Goal: Use online tool/utility: Use online tool/utility

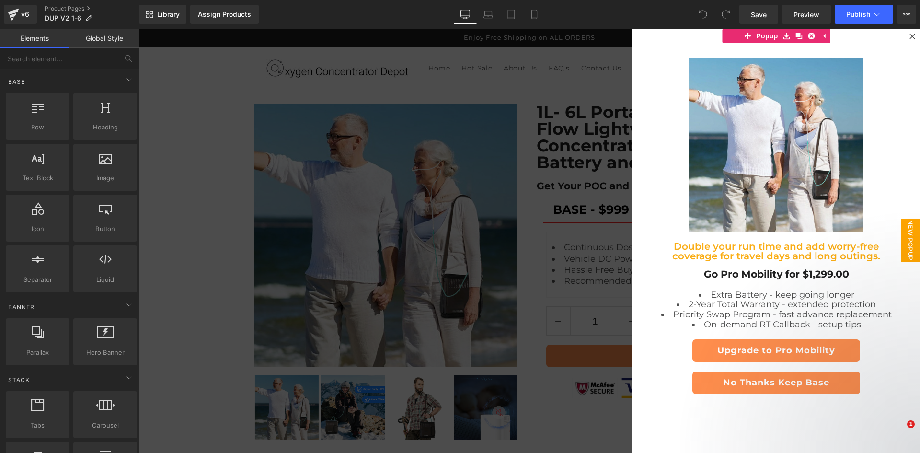
click at [461, 181] on div at bounding box center [530, 241] width 782 height 424
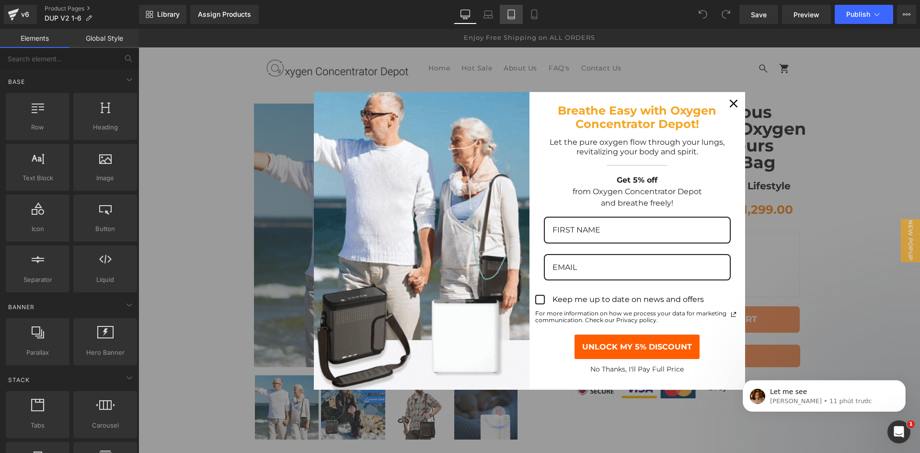
click at [510, 16] on icon at bounding box center [512, 15] width 10 height 10
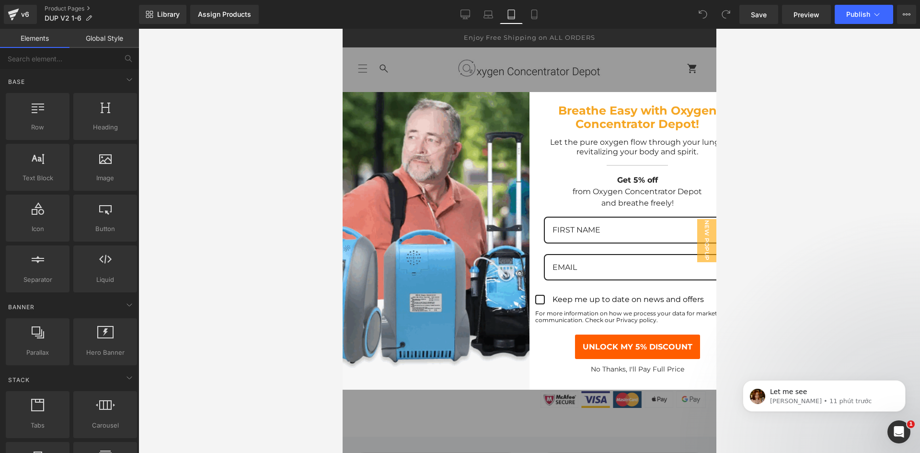
click at [594, 80] on div "Marketing offer form" at bounding box center [529, 241] width 374 height 424
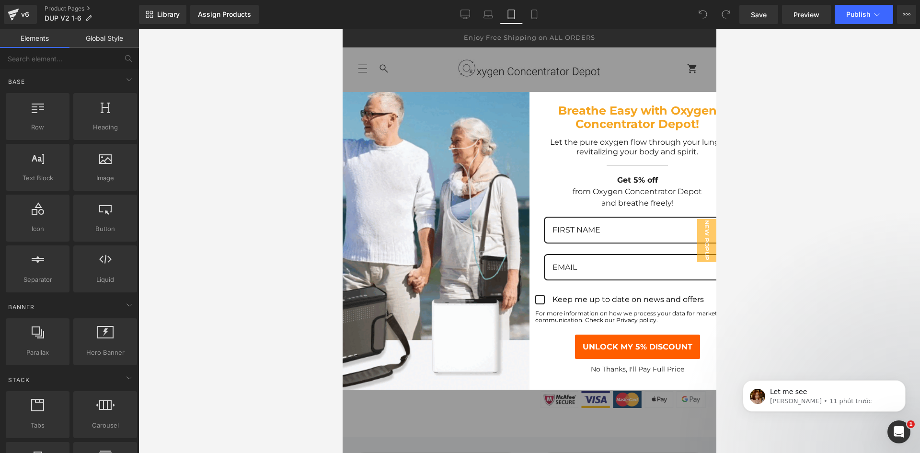
click at [703, 93] on div "Breathe Easy with Oxygen Concentrator Depot!" at bounding box center [637, 112] width 216 height 41
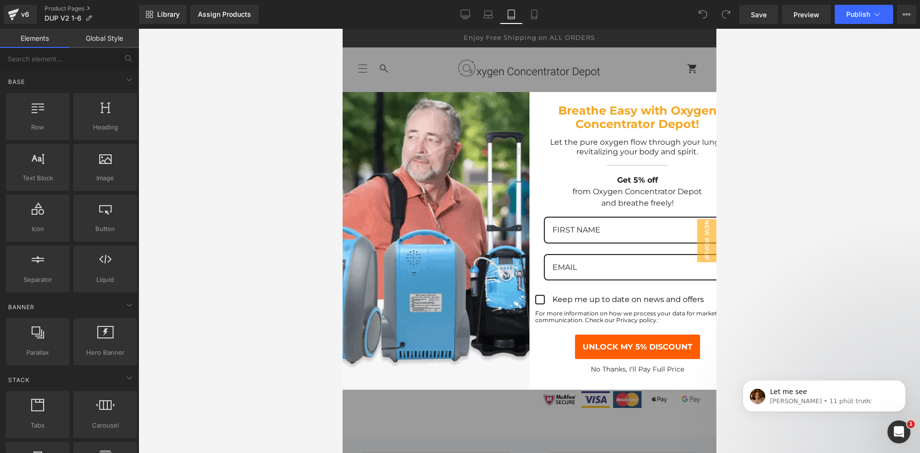
click at [704, 94] on div "Breathe Easy with Oxygen Concentrator Depot!" at bounding box center [637, 112] width 216 height 41
click at [594, 67] on div "Marketing offer form" at bounding box center [529, 241] width 374 height 424
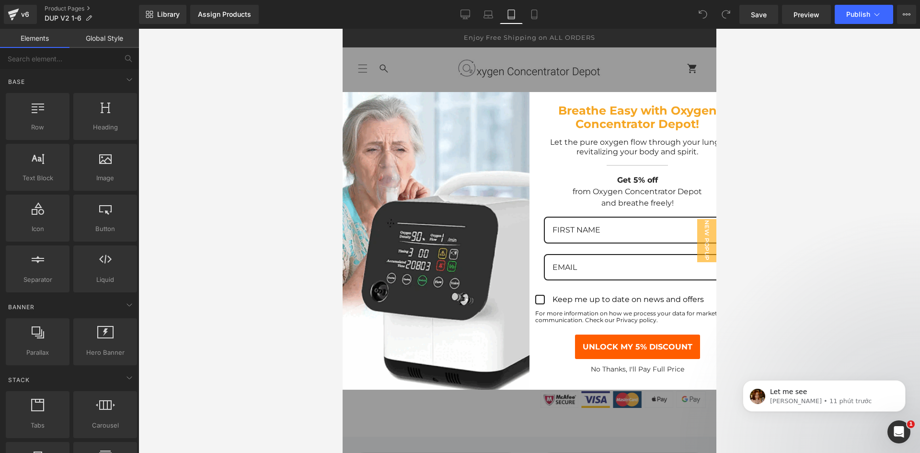
click at [557, 53] on div "Marketing offer form" at bounding box center [529, 241] width 374 height 424
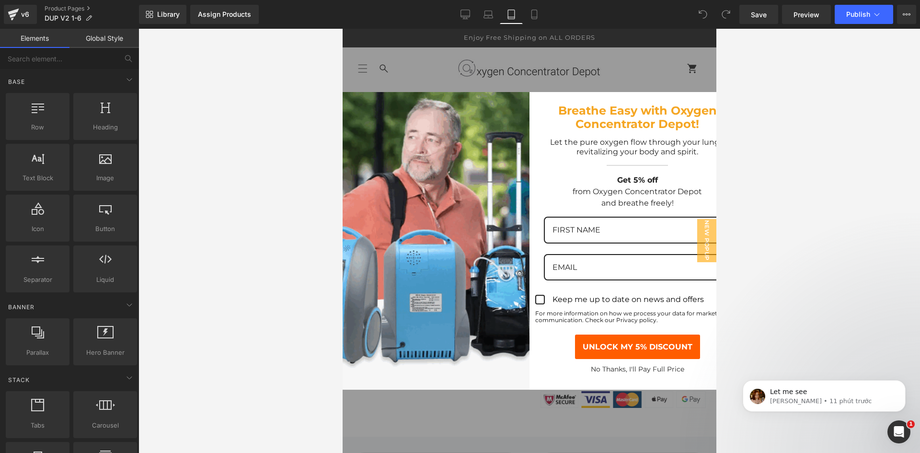
click at [621, 367] on p "No Thanks, I'll Pay Full Price" at bounding box center [637, 369] width 204 height 10
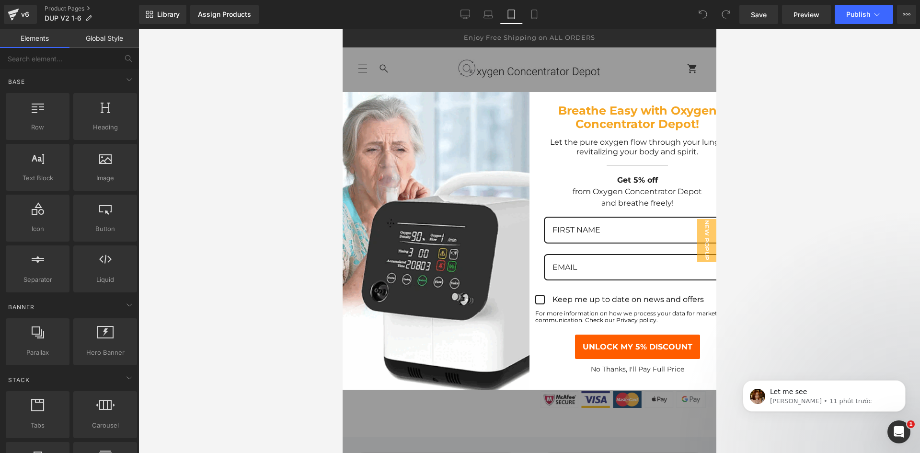
click at [621, 364] on p "No Thanks, I'll Pay Full Price" at bounding box center [637, 369] width 204 height 10
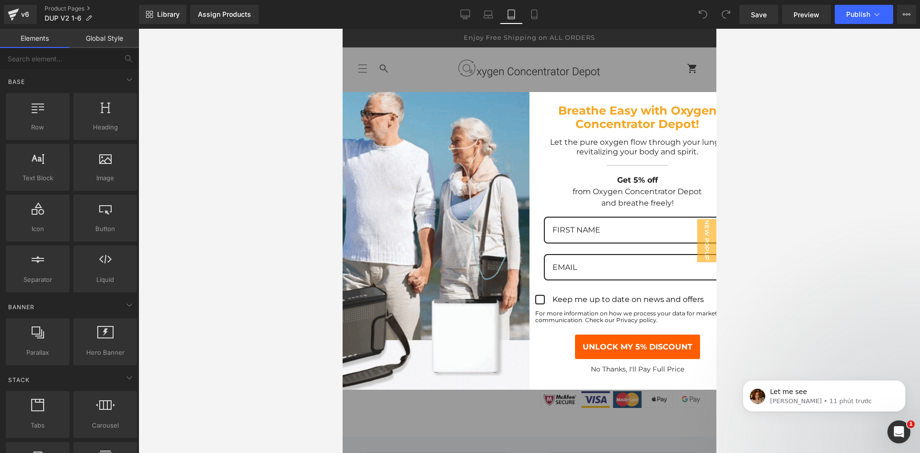
click at [645, 366] on p "No Thanks, I'll Pay Full Price" at bounding box center [637, 369] width 204 height 10
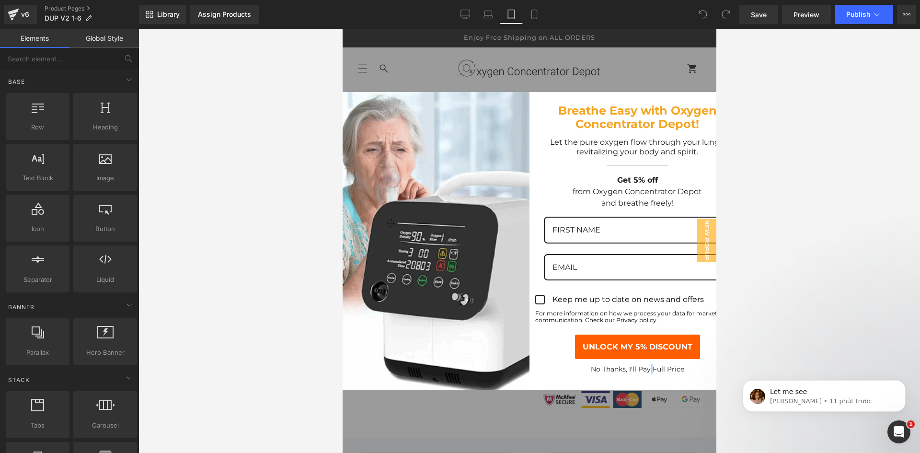
click at [645, 366] on p "No Thanks, I'll Pay Full Price" at bounding box center [637, 369] width 204 height 10
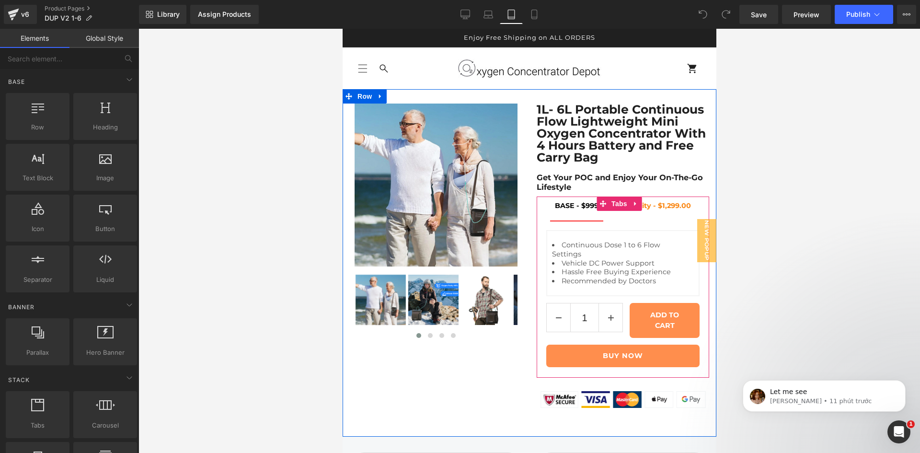
scroll to position [8, 0]
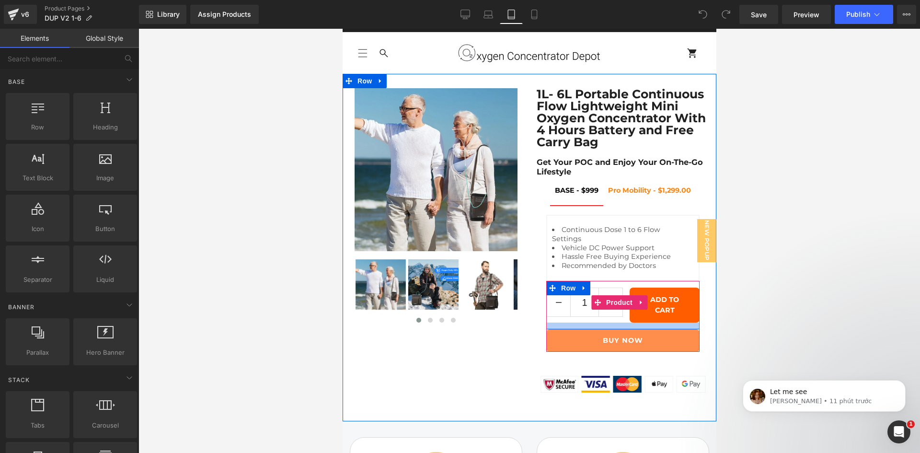
click at [629, 323] on button "ADD TO CART" at bounding box center [664, 305] width 70 height 35
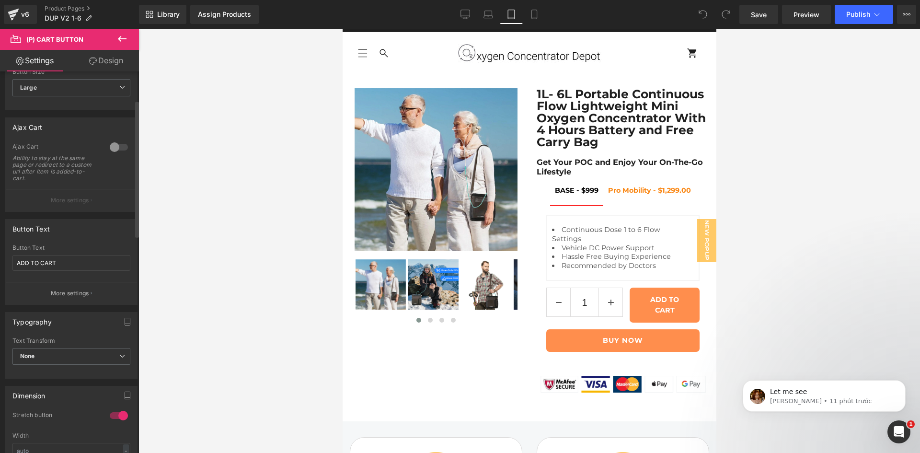
scroll to position [160, 0]
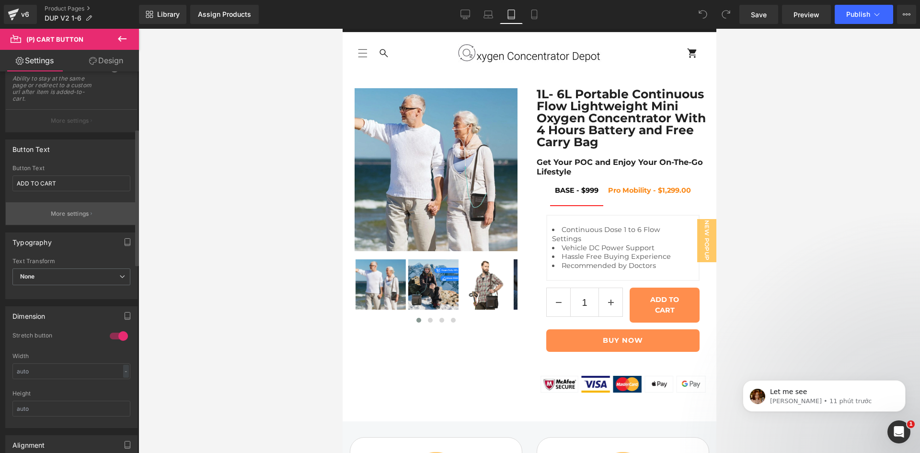
click at [81, 221] on button "More settings" at bounding box center [71, 213] width 131 height 23
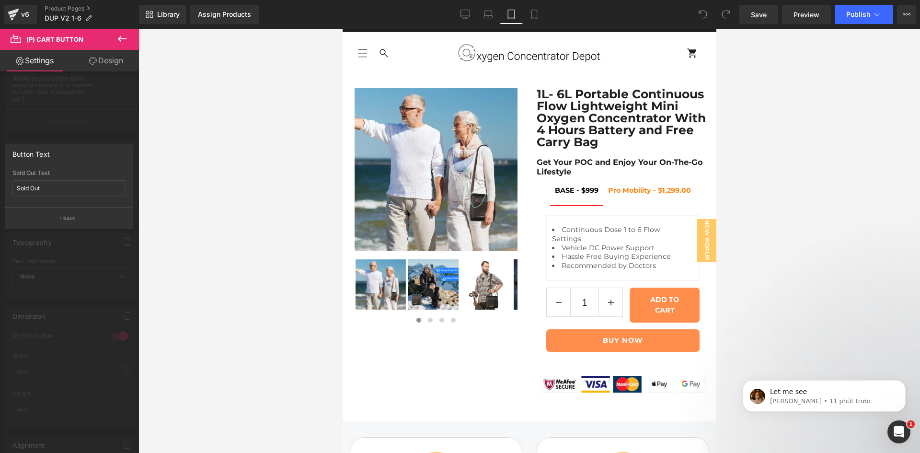
click at [70, 278] on div at bounding box center [69, 243] width 139 height 429
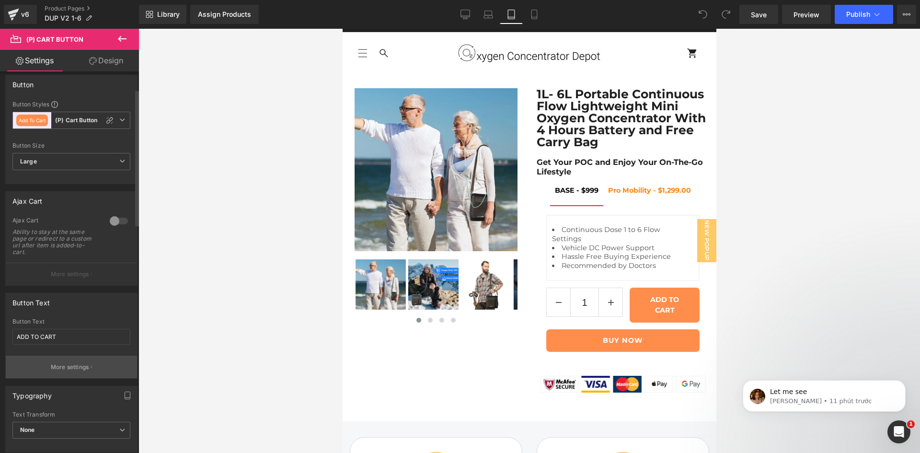
scroll to position [0, 0]
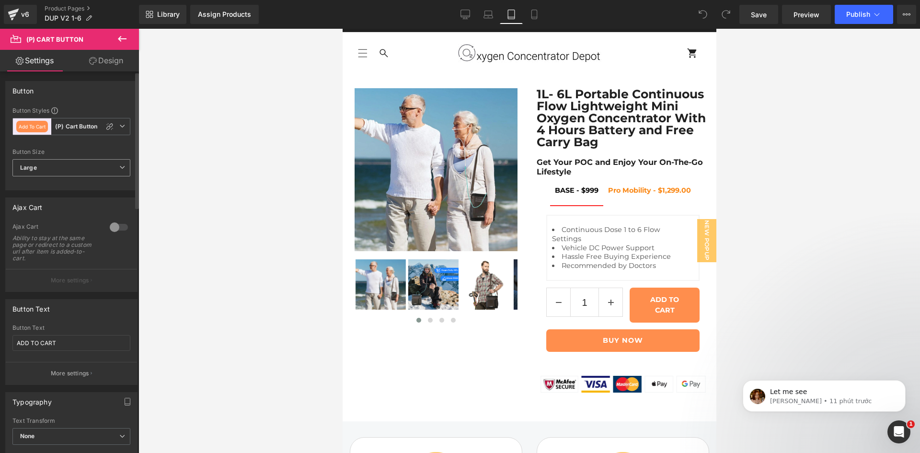
click at [87, 163] on span "Large" at bounding box center [71, 167] width 118 height 17
click at [82, 202] on li "Medium" at bounding box center [69, 199] width 114 height 14
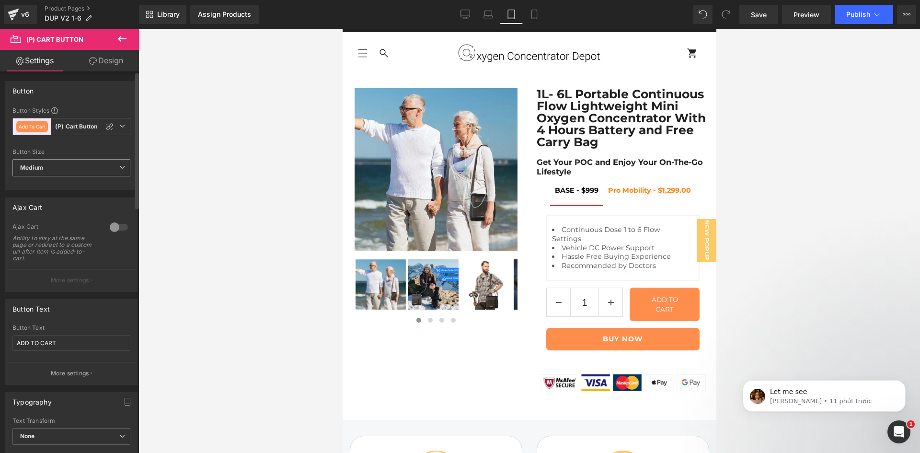
drag, startPoint x: 77, startPoint y: 172, endPoint x: 73, endPoint y: 188, distance: 16.6
click at [77, 172] on span "Medium" at bounding box center [71, 167] width 118 height 17
click at [71, 183] on li "Large" at bounding box center [69, 185] width 114 height 14
click at [81, 166] on span "Large" at bounding box center [71, 167] width 118 height 17
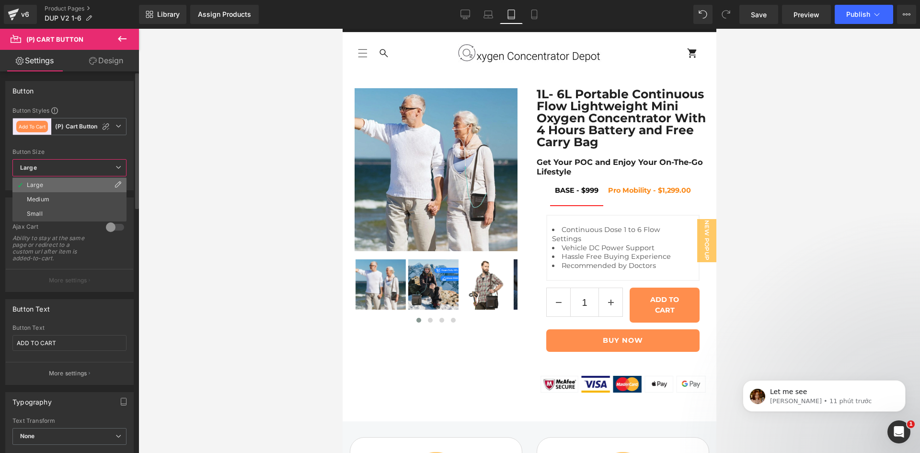
click at [112, 184] on li "Large" at bounding box center [69, 185] width 114 height 14
click at [116, 174] on span "Large" at bounding box center [71, 167] width 118 height 17
click at [116, 185] on icon at bounding box center [118, 185] width 8 height 8
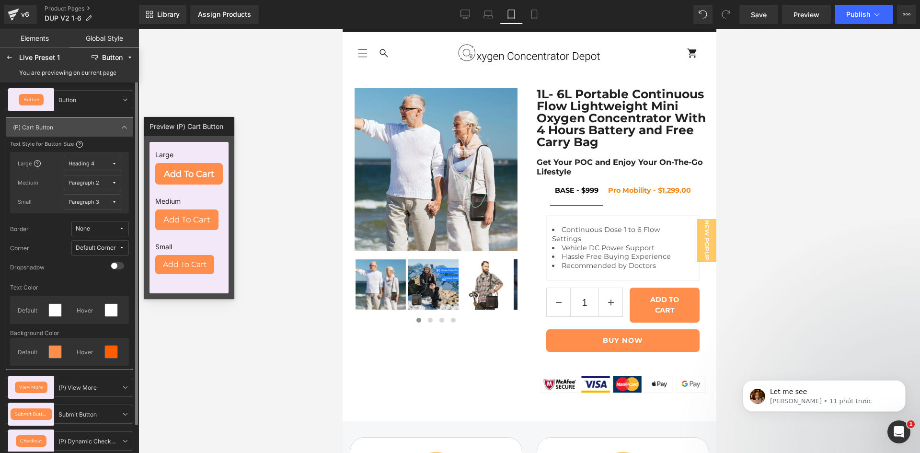
click at [106, 168] on button "Heading 4" at bounding box center [93, 163] width 58 height 15
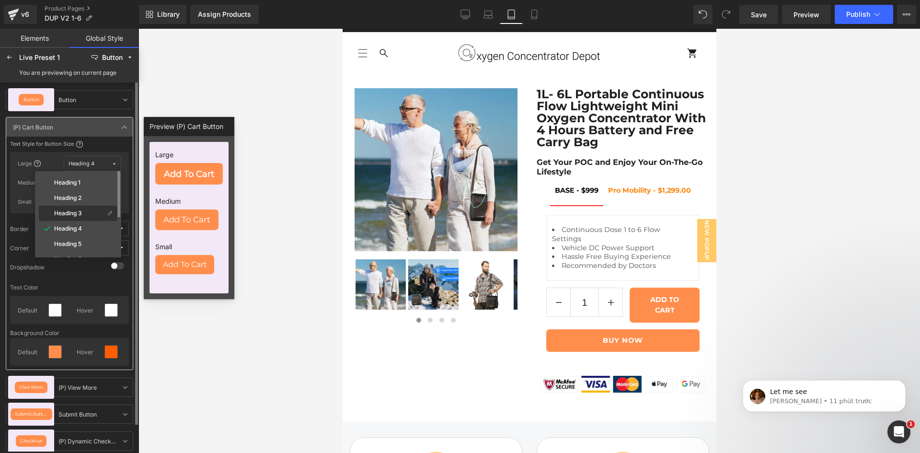
click at [91, 211] on div "Heading 3" at bounding box center [73, 213] width 64 height 8
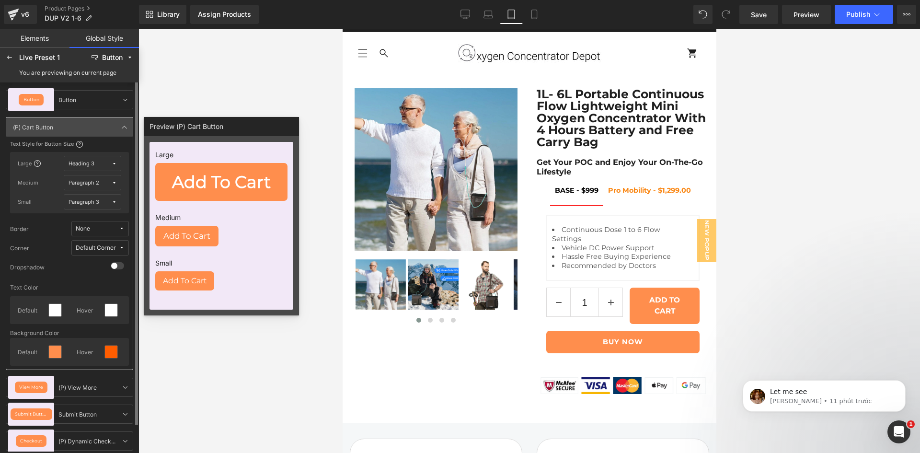
click at [88, 208] on button "Paragraph 3" at bounding box center [93, 201] width 58 height 15
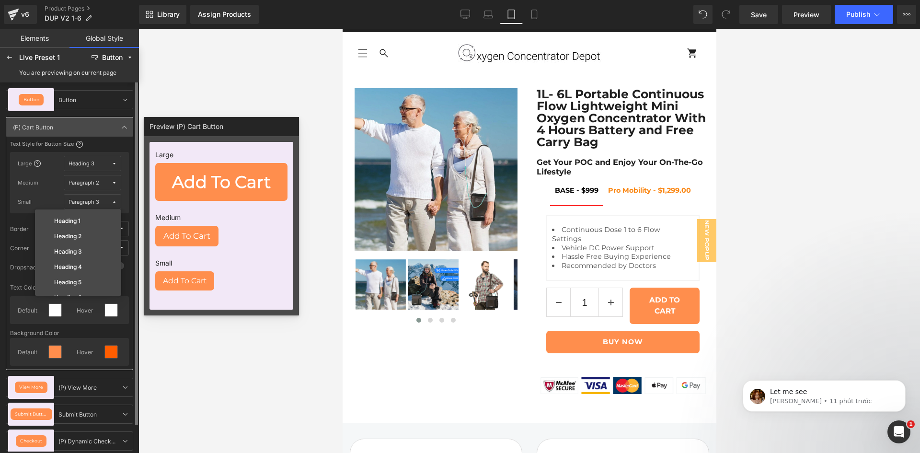
click at [89, 200] on div "Paragraph 3" at bounding box center [84, 201] width 31 height 7
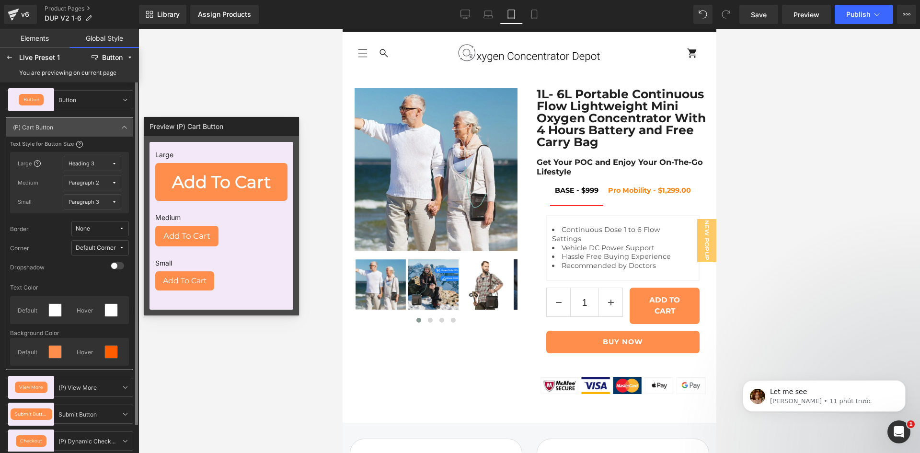
click at [85, 199] on div "Paragraph 3" at bounding box center [84, 201] width 31 height 7
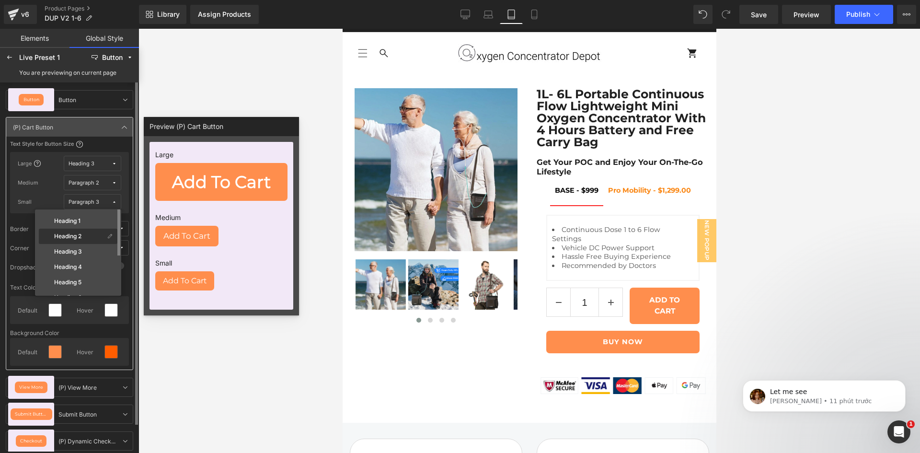
click at [76, 231] on div "Heading 2" at bounding box center [78, 236] width 79 height 15
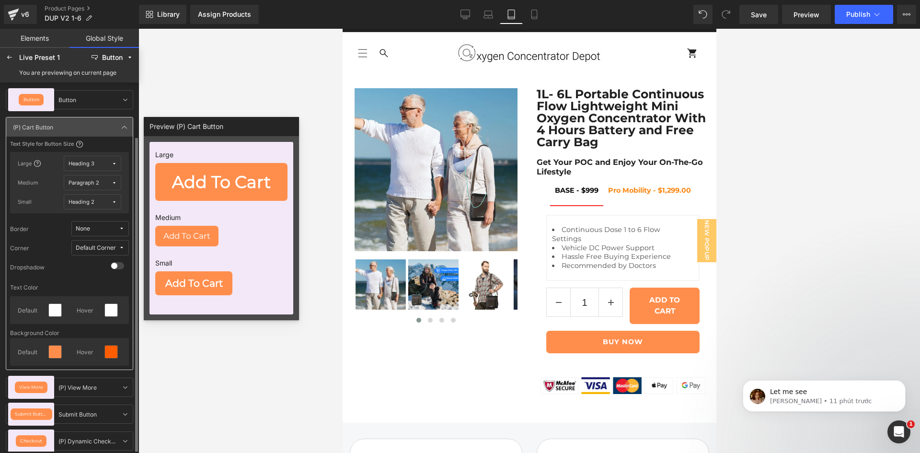
scroll to position [29, 0]
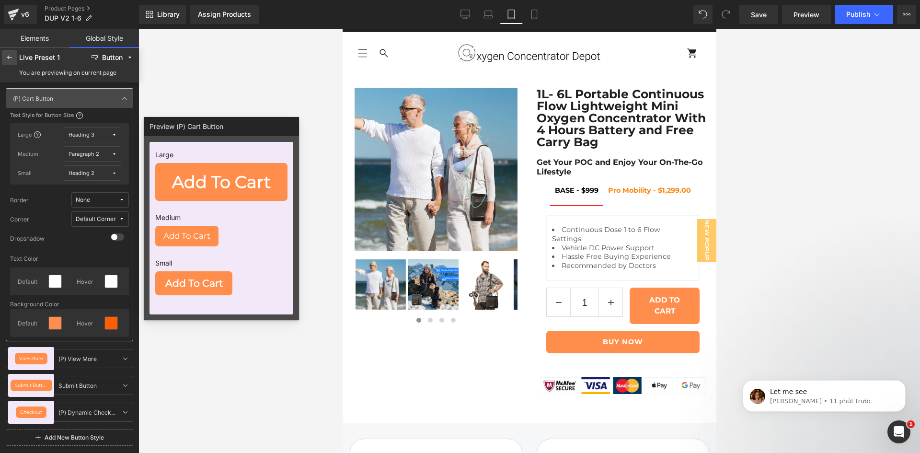
click at [6, 64] on div at bounding box center [9, 57] width 15 height 15
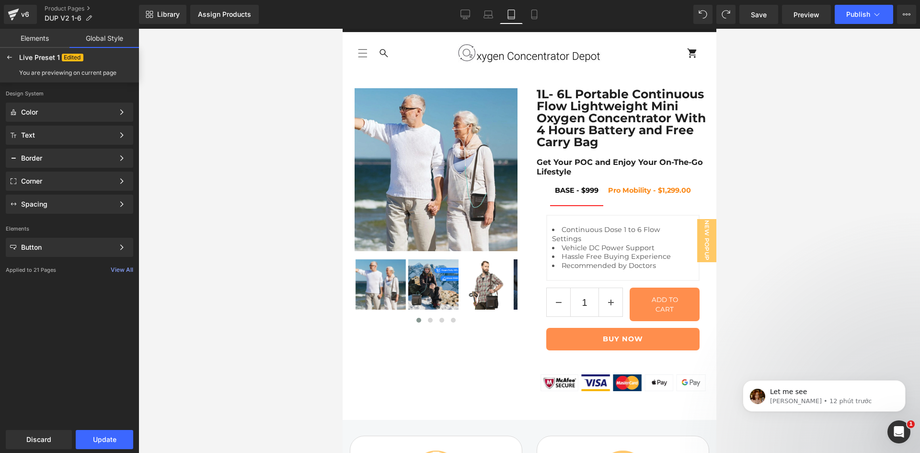
scroll to position [0, 0]
click at [539, 15] on icon at bounding box center [535, 15] width 10 height 10
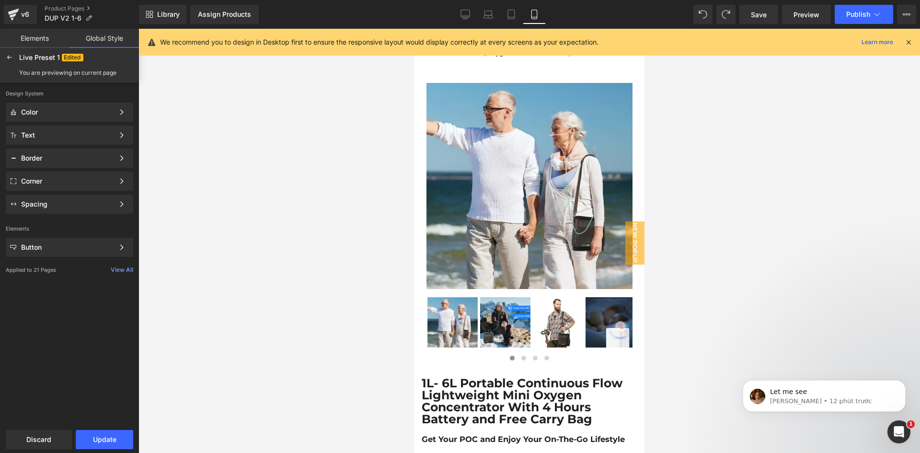
scroll to position [279, 0]
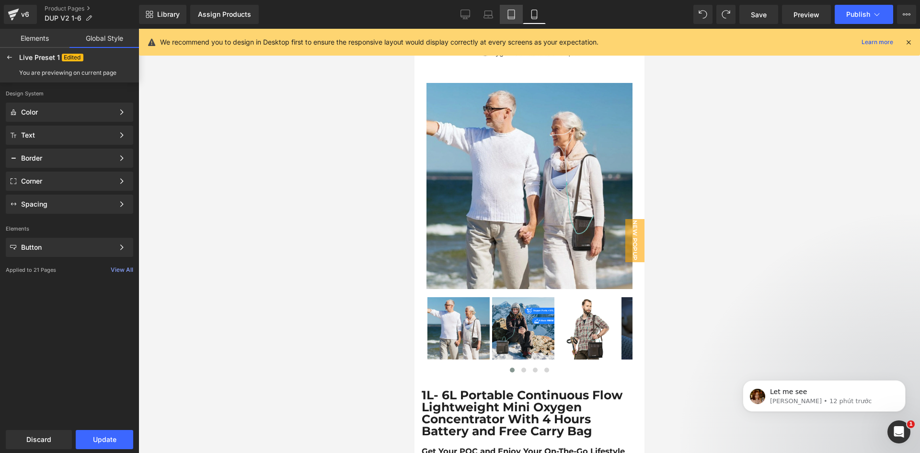
click at [509, 17] on icon at bounding box center [511, 14] width 7 height 9
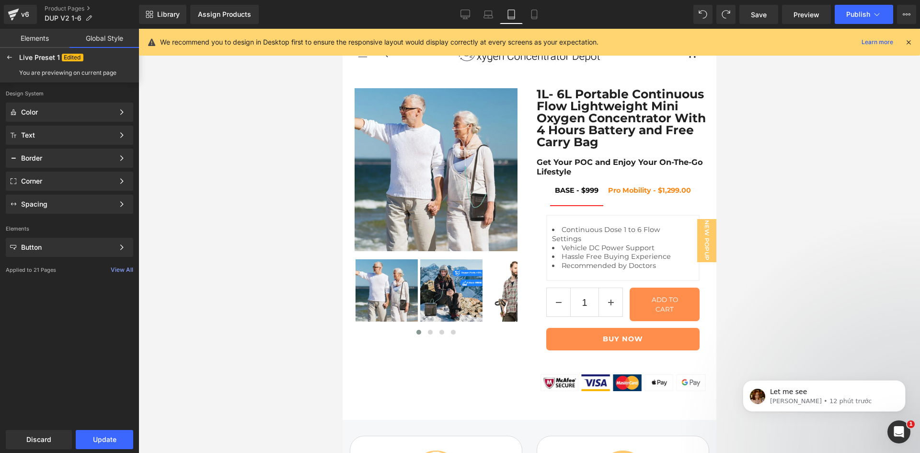
scroll to position [0, 0]
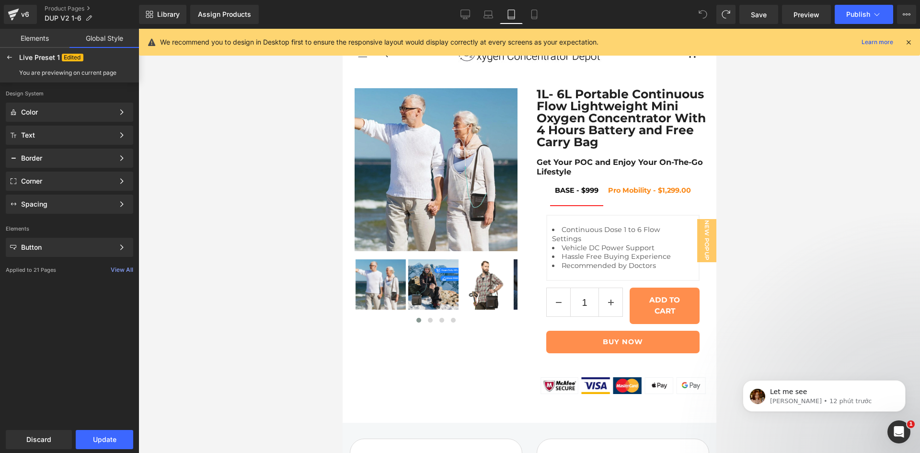
click at [700, 20] on span at bounding box center [703, 14] width 19 height 19
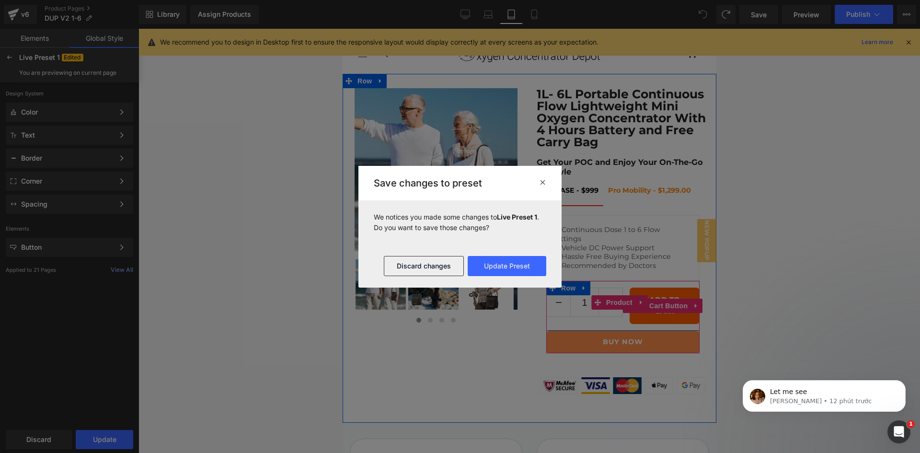
drag, startPoint x: 633, startPoint y: 336, endPoint x: 719, endPoint y: 259, distance: 115.1
click at [633, 324] on button "ADD TO CART" at bounding box center [664, 306] width 70 height 36
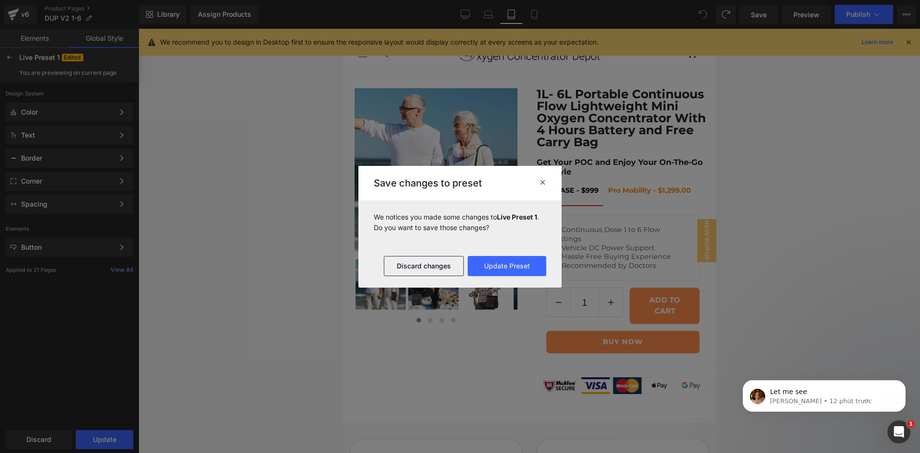
click at [544, 182] on icon at bounding box center [542, 182] width 7 height 8
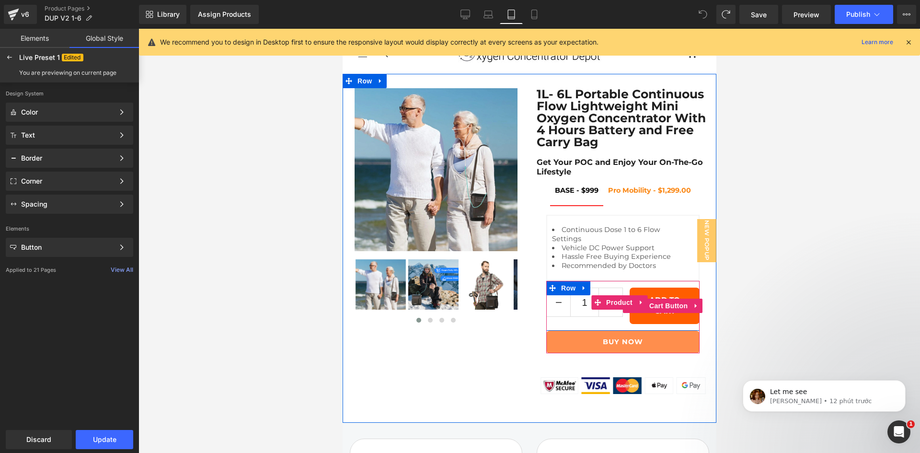
click at [644, 324] on button "ADD TO CART" at bounding box center [664, 306] width 70 height 36
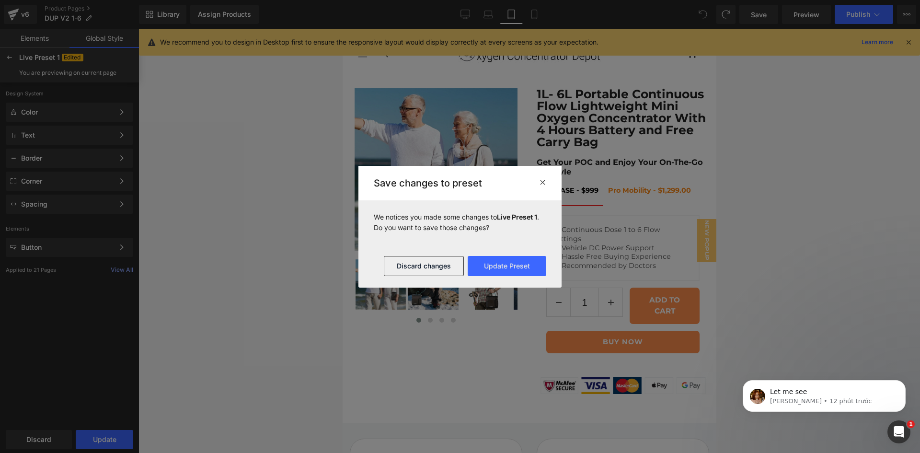
click at [546, 180] on icon at bounding box center [542, 182] width 7 height 8
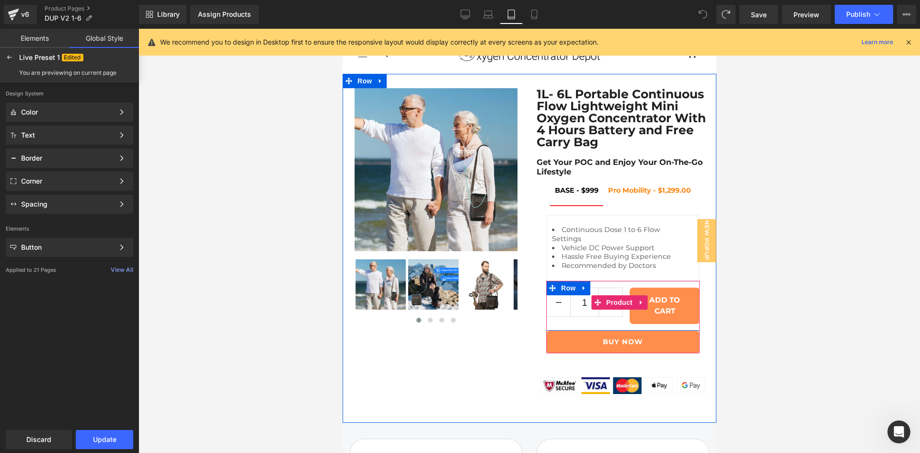
click at [607, 331] on div "1 (P) Quantity ADD TO CART (P) Cart Button Row" at bounding box center [622, 306] width 153 height 50
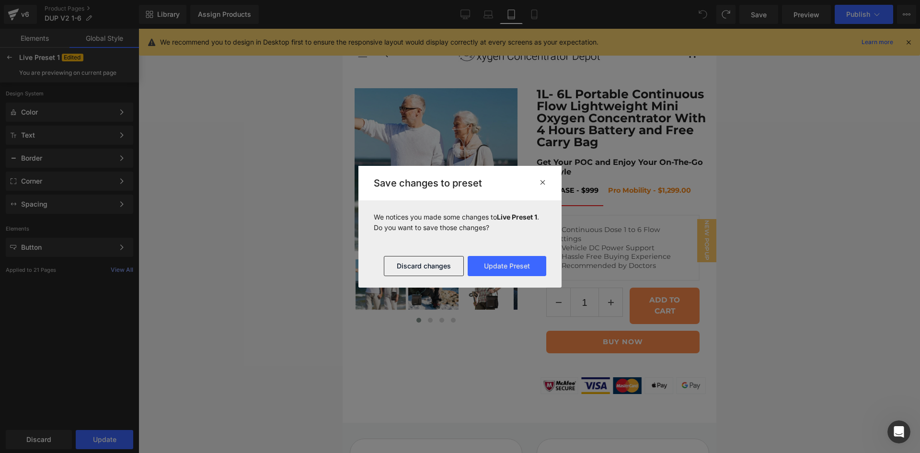
click at [582, 344] on div at bounding box center [460, 226] width 920 height 453
click at [546, 177] on div "Save changes to preset" at bounding box center [460, 183] width 203 height 35
click at [543, 182] on icon at bounding box center [542, 182] width 7 height 8
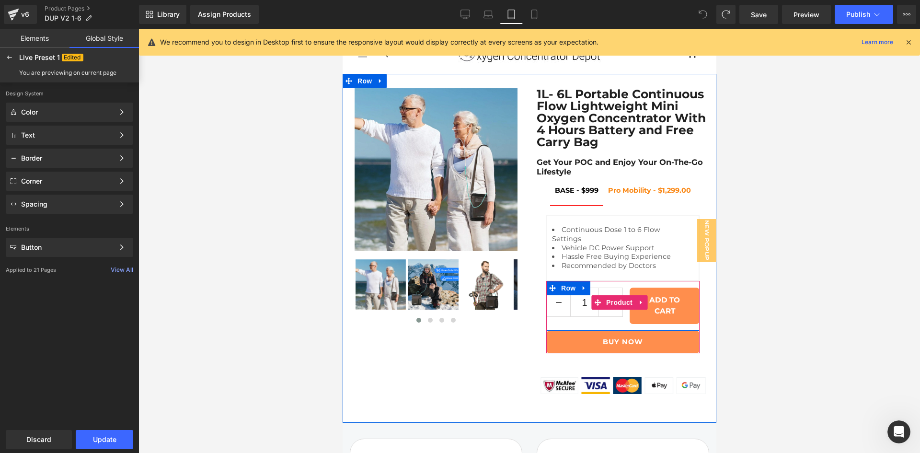
click at [588, 304] on div "1 (P) Quantity ADD TO CART (P) Cart Button Row" at bounding box center [622, 306] width 153 height 50
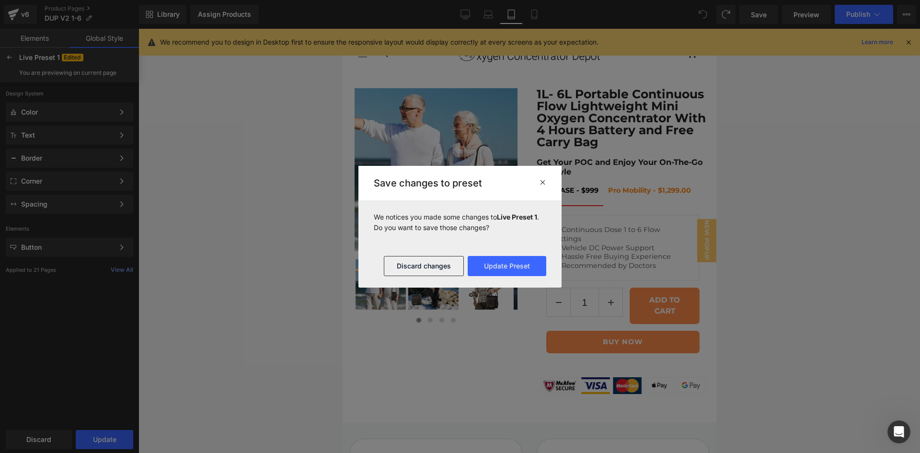
click at [544, 282] on footer "Discard changes Update Preset" at bounding box center [460, 265] width 203 height 43
drag, startPoint x: 544, startPoint y: 183, endPoint x: 220, endPoint y: 247, distance: 329.9
click at [544, 183] on icon at bounding box center [542, 182] width 7 height 8
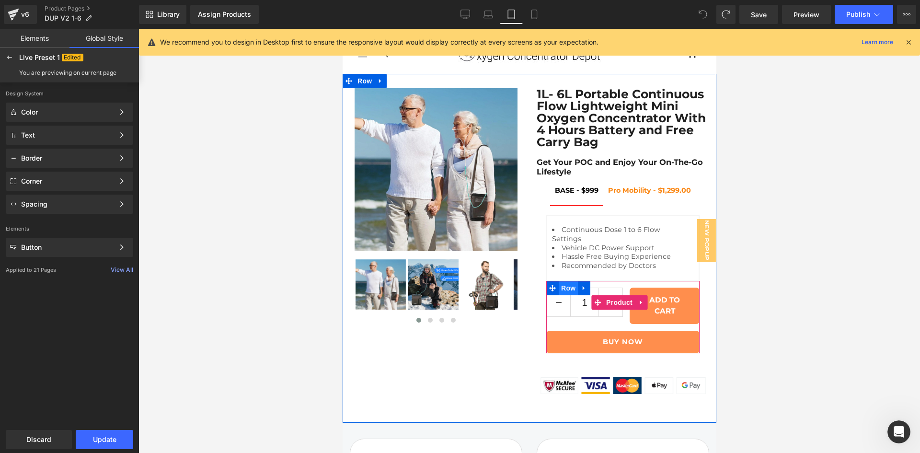
click at [562, 295] on span "Row" at bounding box center [567, 288] width 19 height 14
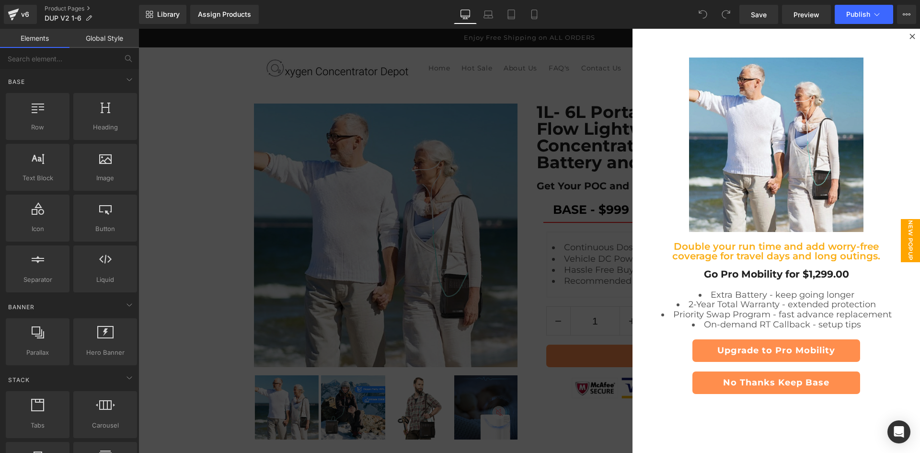
click at [515, 268] on div at bounding box center [530, 241] width 782 height 424
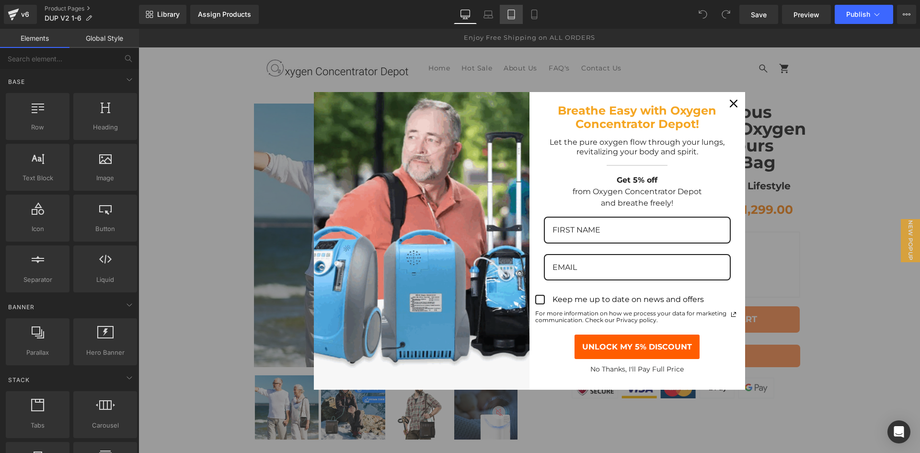
click at [517, 20] on link "Tablet" at bounding box center [511, 14] width 23 height 19
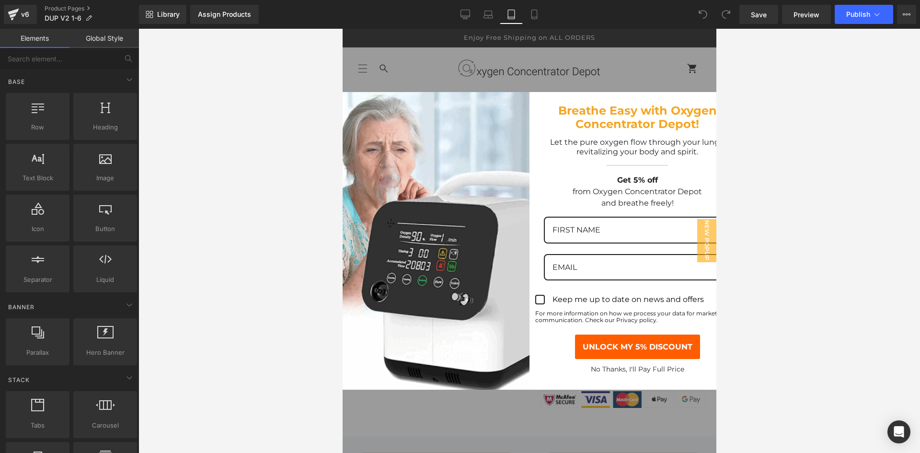
click at [546, 56] on div "Marketing offer form" at bounding box center [529, 241] width 374 height 424
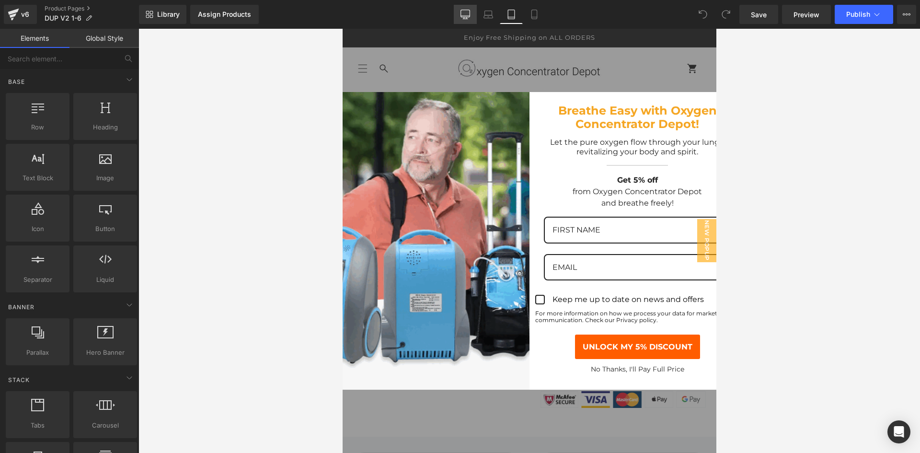
drag, startPoint x: 467, startPoint y: 22, endPoint x: 367, endPoint y: 8, distance: 100.7
click at [467, 22] on link "Desktop" at bounding box center [465, 14] width 23 height 19
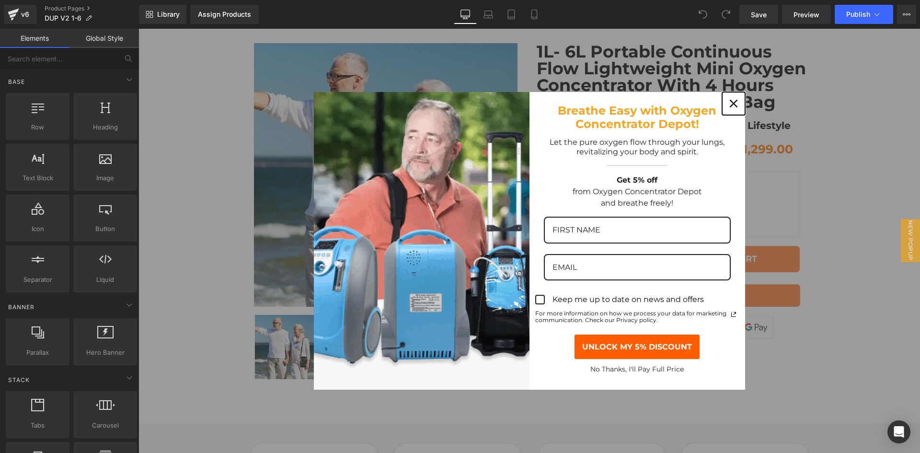
click at [736, 101] on div "Close" at bounding box center [733, 103] width 15 height 15
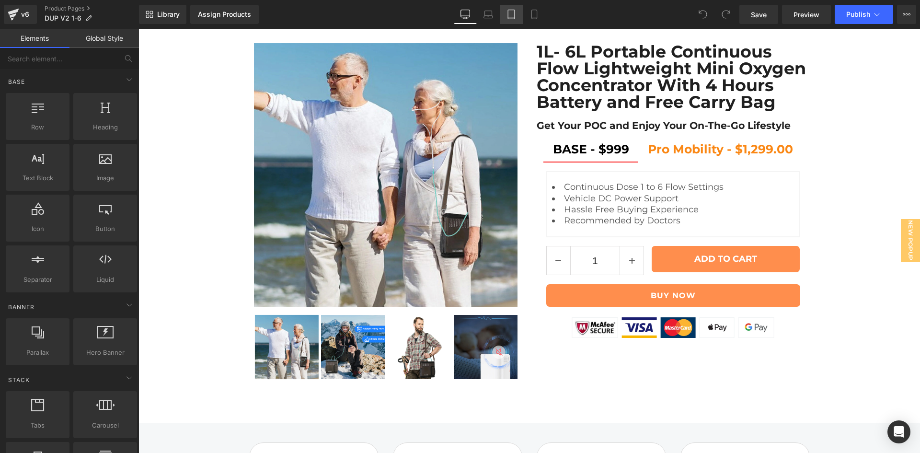
click at [509, 15] on icon at bounding box center [512, 15] width 10 height 10
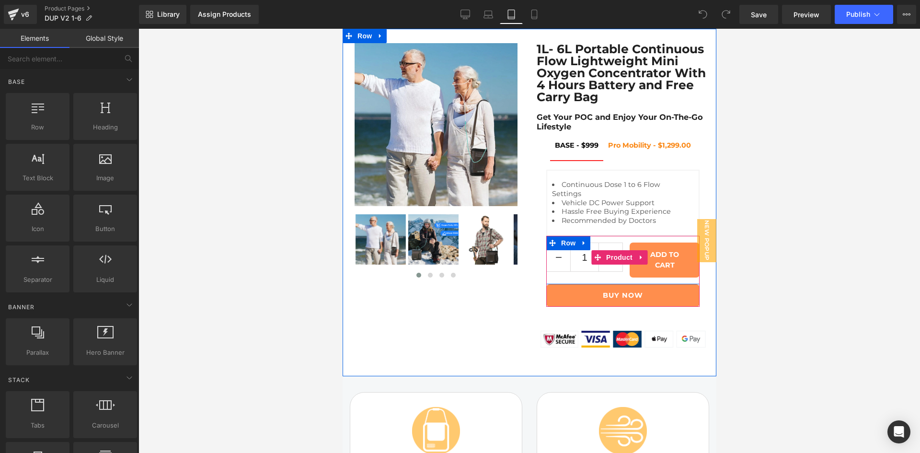
click at [609, 284] on div "1 (P) Quantity ADD TO CART (P) Cart Button Row" at bounding box center [622, 260] width 153 height 48
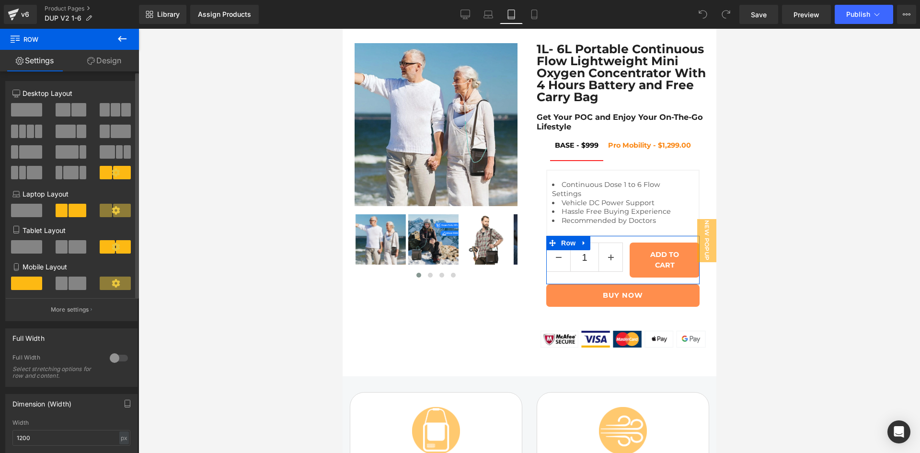
click at [105, 213] on span at bounding box center [106, 210] width 12 height 13
click at [107, 246] on span at bounding box center [107, 246] width 15 height 13
drag, startPoint x: 72, startPoint y: 313, endPoint x: 132, endPoint y: 277, distance: 69.2
click at [72, 313] on p "More settings" at bounding box center [70, 309] width 38 height 9
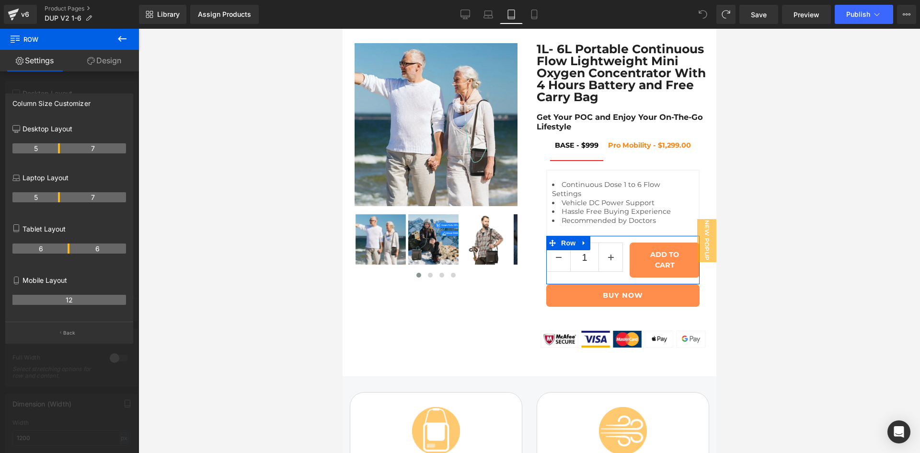
click at [70, 251] on tr "6 6" at bounding box center [69, 249] width 114 height 10
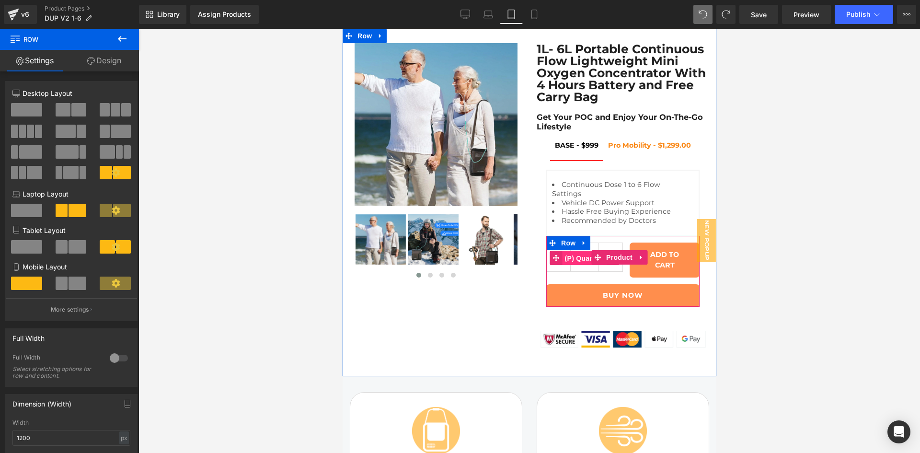
click at [577, 271] on div "1 (P) Quantity" at bounding box center [584, 258] width 77 height 31
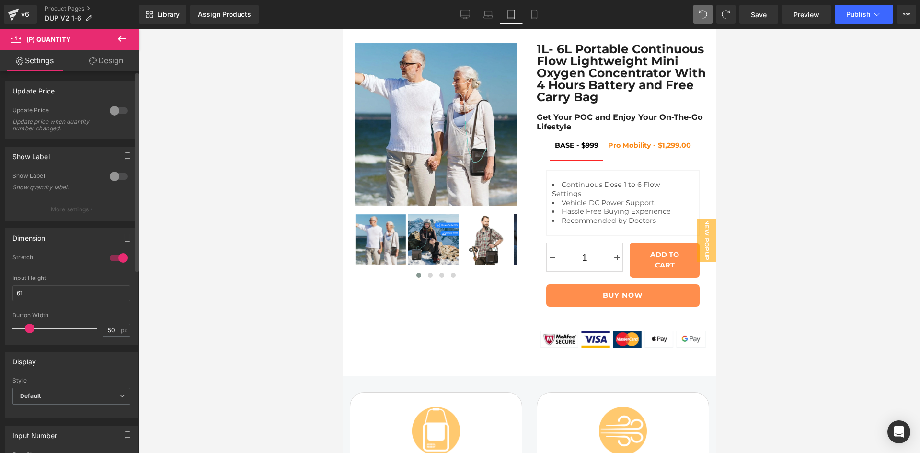
drag, startPoint x: 51, startPoint y: 329, endPoint x: 29, endPoint y: 331, distance: 21.6
click at [29, 331] on span at bounding box center [30, 329] width 10 height 10
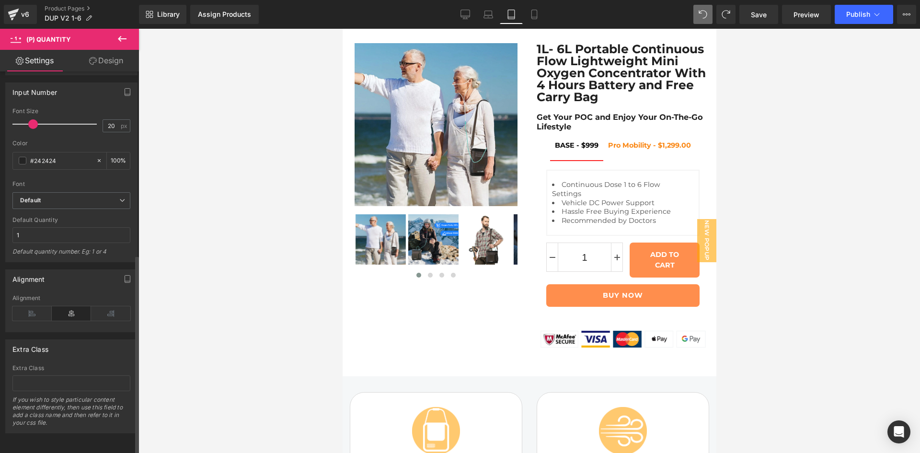
scroll to position [0, 0]
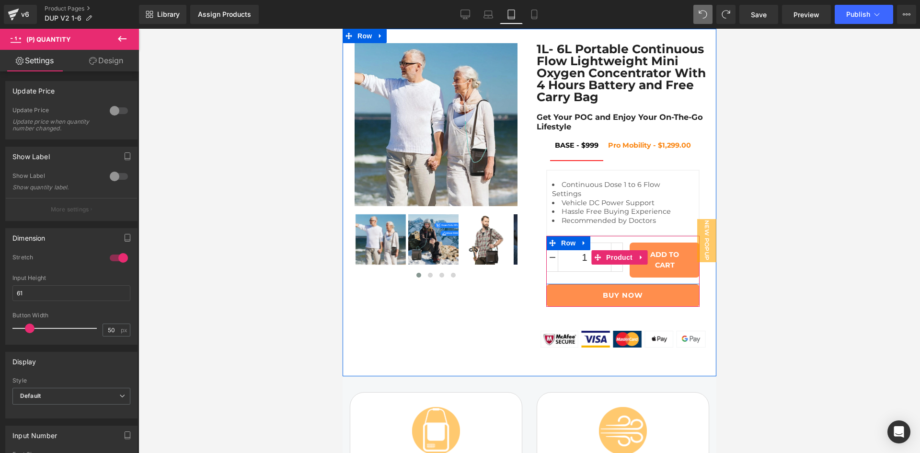
click at [611, 284] on div "1 (P) Quantity ADD TO CART (P) Cart Button Row" at bounding box center [622, 260] width 153 height 48
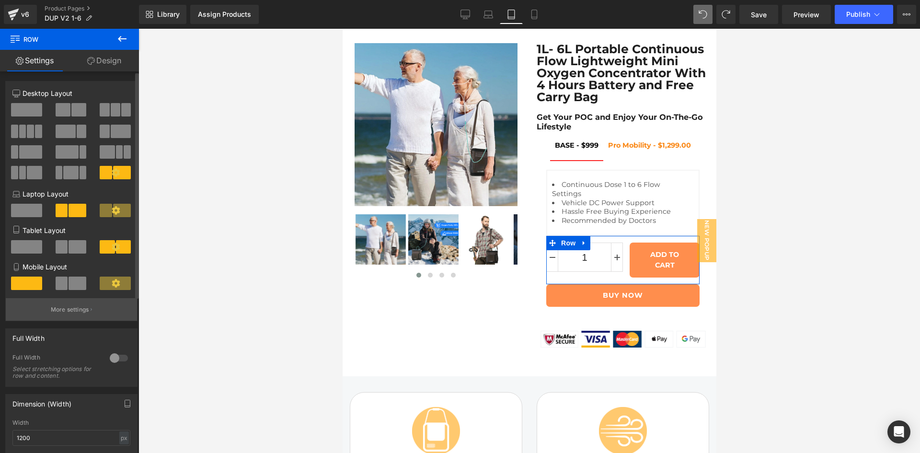
click at [78, 314] on button "More settings" at bounding box center [71, 309] width 131 height 23
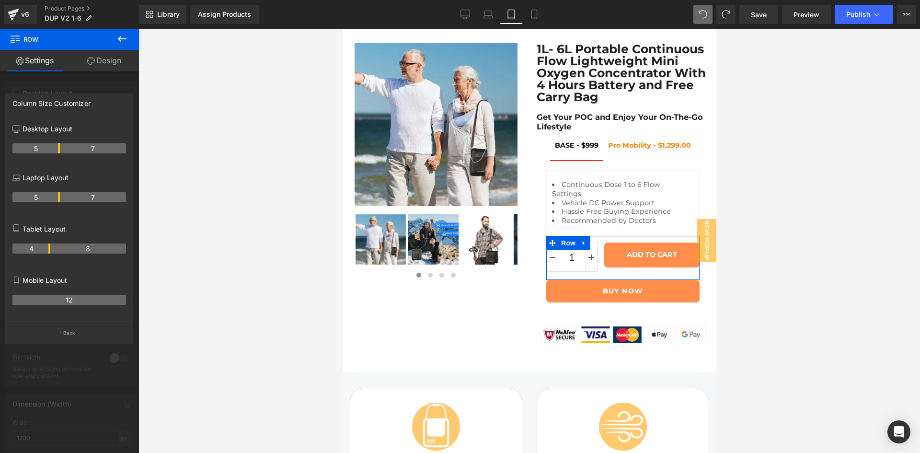
drag, startPoint x: 68, startPoint y: 250, endPoint x: 45, endPoint y: 249, distance: 23.0
click at [45, 249] on th "4" at bounding box center [31, 249] width 38 height 10
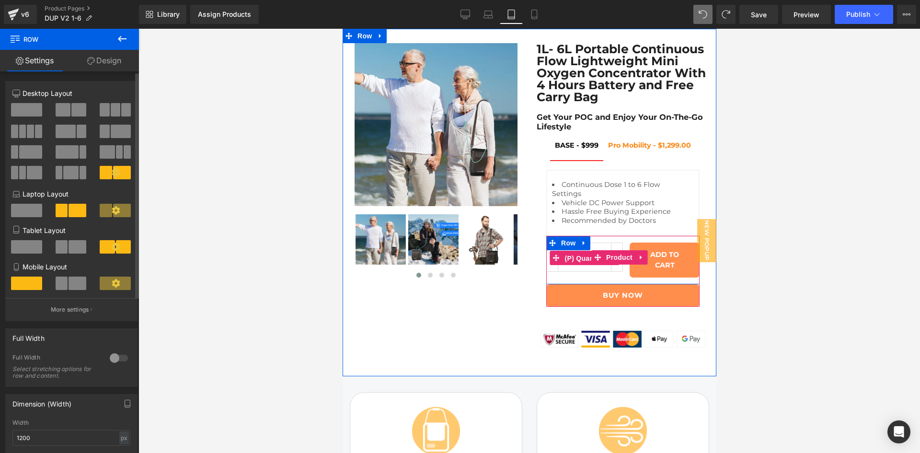
drag, startPoint x: 572, startPoint y: 273, endPoint x: 534, endPoint y: 280, distance: 39.0
click at [571, 273] on div "1 (P) Quantity" at bounding box center [584, 258] width 77 height 31
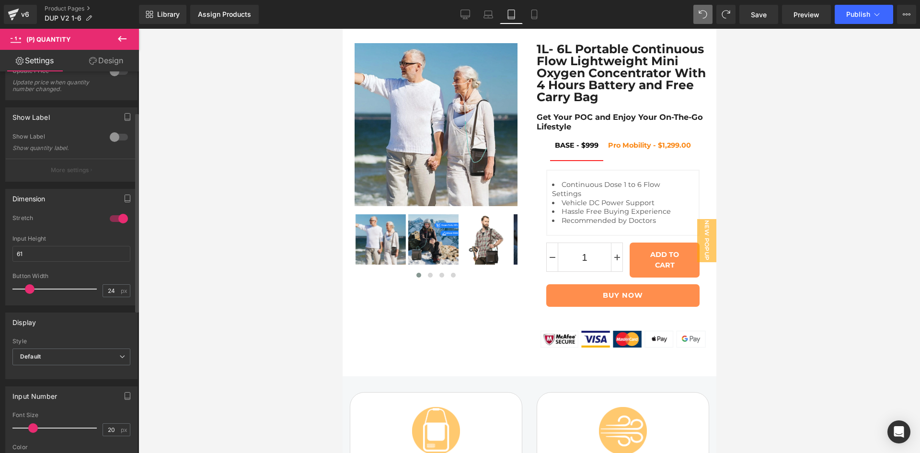
scroll to position [80, 0]
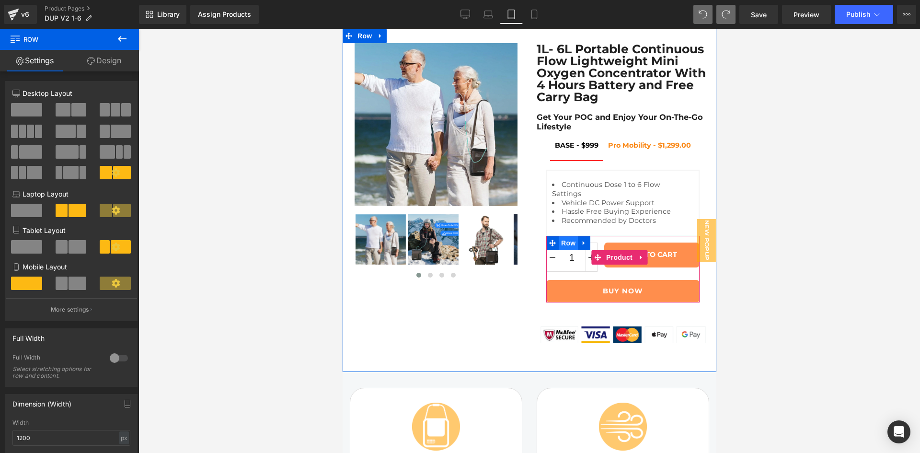
click at [561, 250] on span "Row" at bounding box center [567, 243] width 19 height 14
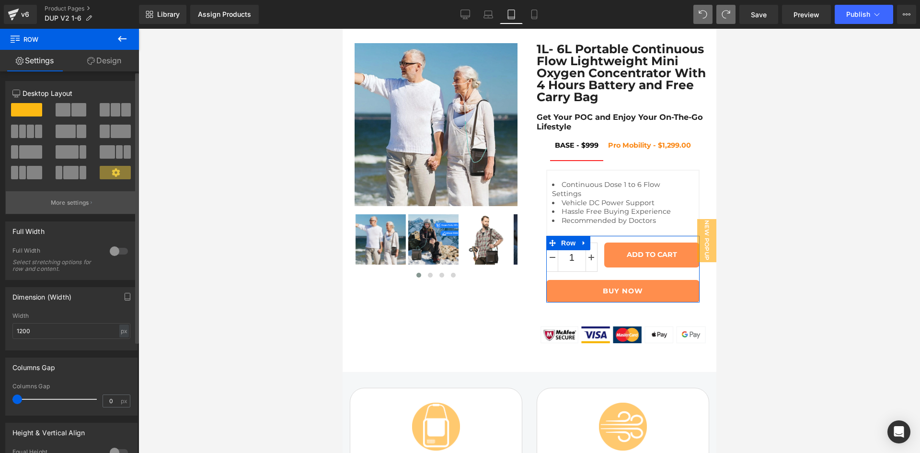
click at [79, 205] on p "More settings" at bounding box center [70, 202] width 38 height 9
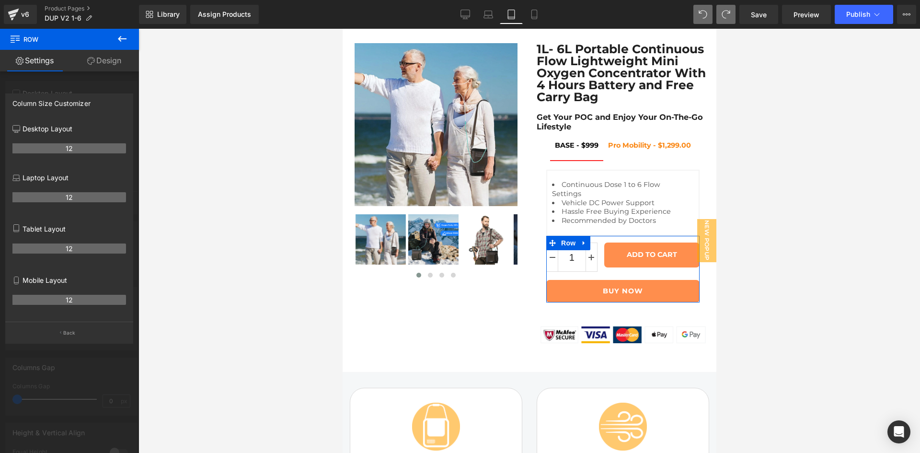
click at [77, 249] on th "12" at bounding box center [69, 249] width 114 height 10
click at [73, 327] on button "Back" at bounding box center [69, 333] width 128 height 22
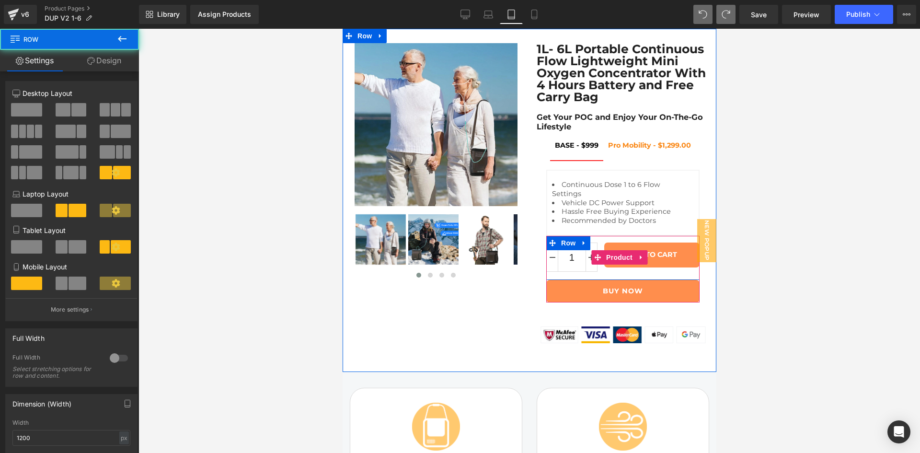
click at [597, 280] on div "1 (P) Quantity ADD TO CART (P) Cart Button Row" at bounding box center [622, 258] width 153 height 44
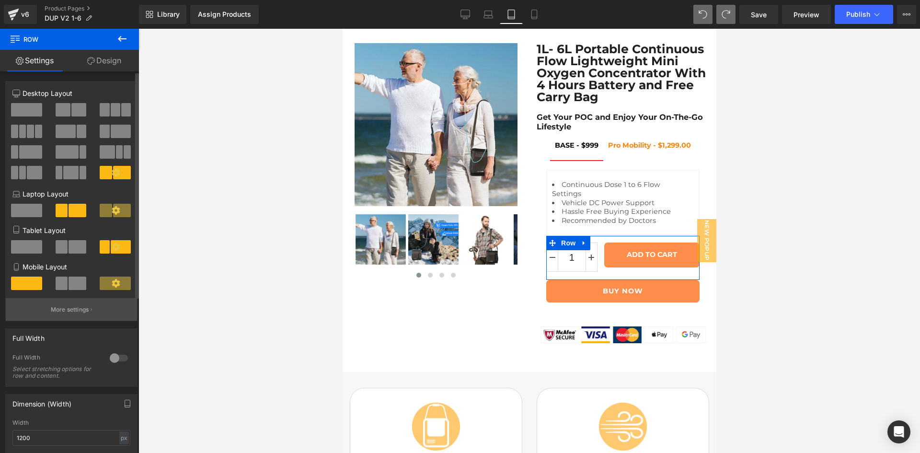
click at [87, 304] on button "More settings" at bounding box center [71, 309] width 131 height 23
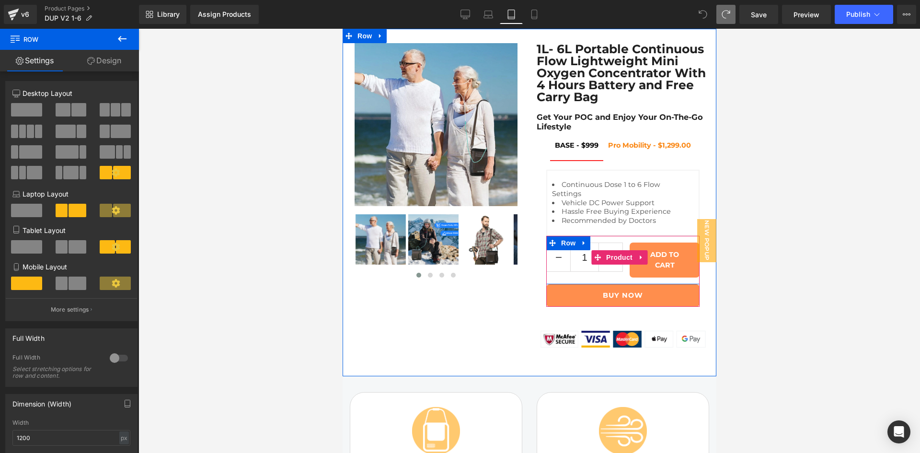
click at [623, 278] on div "ADD TO CART (P) Cart Button" at bounding box center [661, 260] width 77 height 35
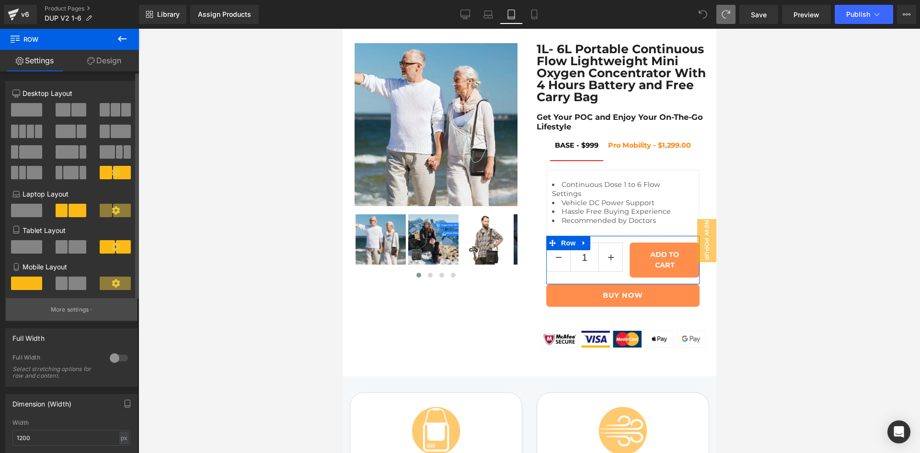
click at [72, 309] on p "More settings" at bounding box center [70, 309] width 38 height 9
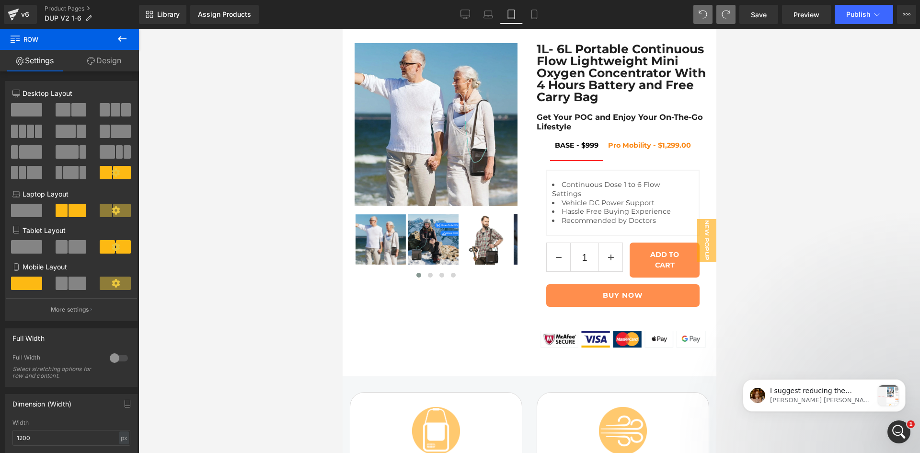
scroll to position [0, 0]
click at [708, 18] on span at bounding box center [703, 14] width 15 height 15
click at [708, 18] on icon at bounding box center [703, 14] width 9 height 9
